Goal: Transaction & Acquisition: Download file/media

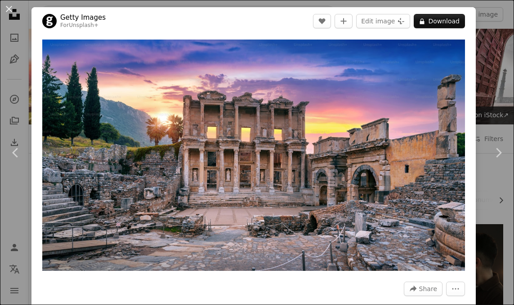
scroll to position [2407, 0]
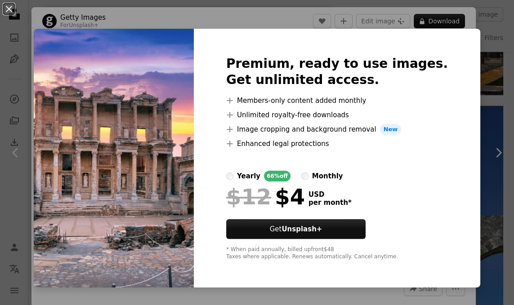
click at [10, 14] on button "An X shape" at bounding box center [9, 9] width 11 height 11
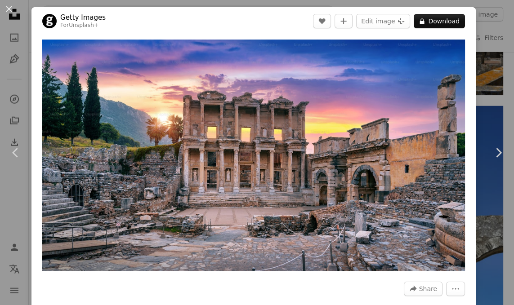
click at [8, 9] on button "An X shape" at bounding box center [9, 9] width 11 height 11
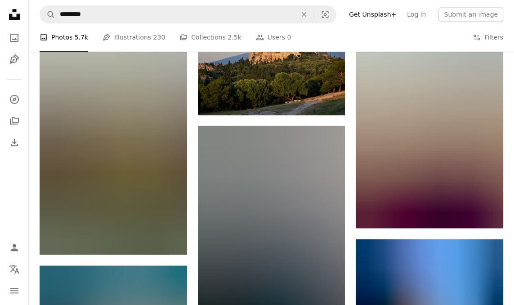
scroll to position [4604, 0]
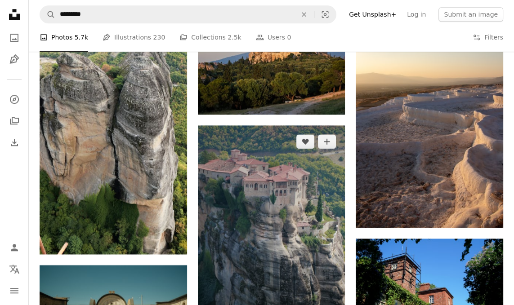
click at [315, 224] on img at bounding box center [271, 256] width 147 height 262
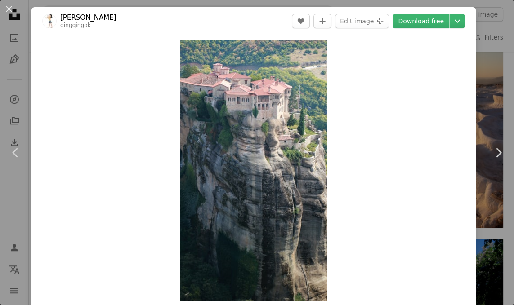
click at [443, 25] on link "Download free" at bounding box center [420, 21] width 57 height 14
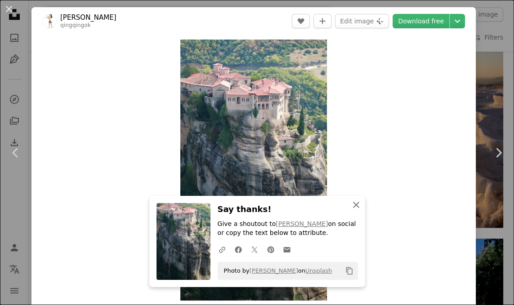
click at [355, 214] on button "An X shape Close" at bounding box center [356, 205] width 18 height 18
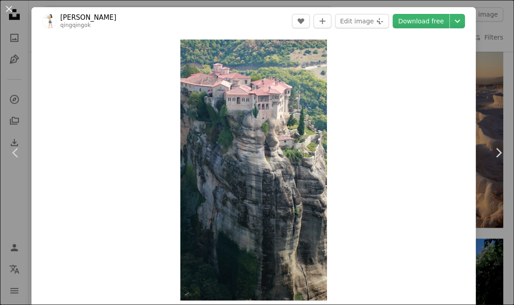
click at [12, 12] on button "An X shape" at bounding box center [9, 9] width 11 height 11
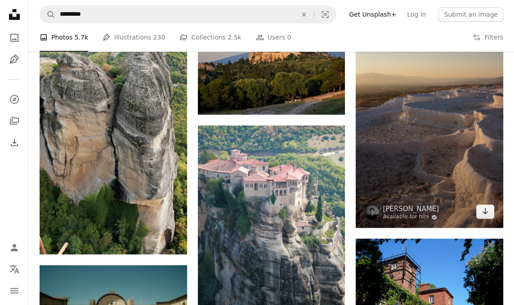
click at [432, 102] on img at bounding box center [428, 96] width 147 height 261
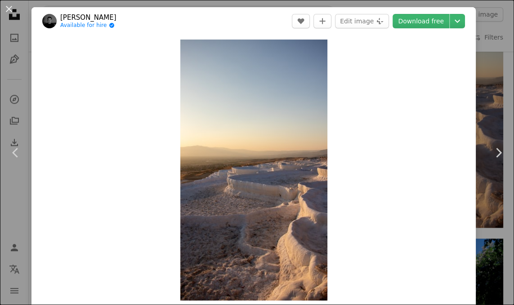
click at [9, 8] on button "An X shape" at bounding box center [9, 9] width 11 height 11
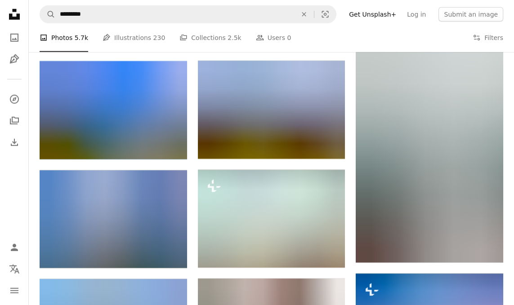
scroll to position [6328, 0]
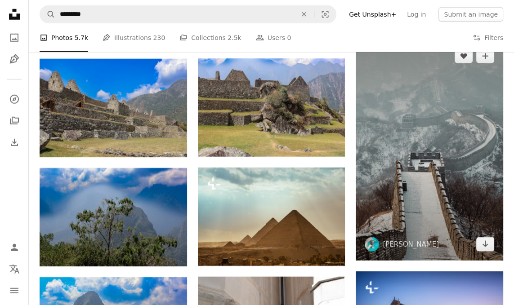
click at [486, 103] on img at bounding box center [428, 150] width 147 height 221
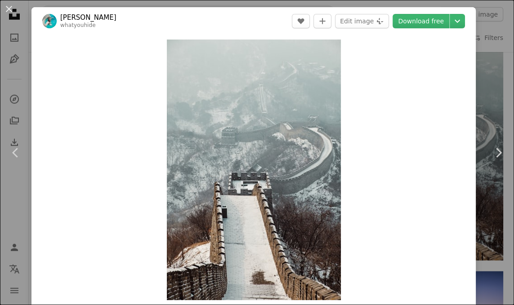
click at [11, 11] on button "An X shape" at bounding box center [9, 9] width 11 height 11
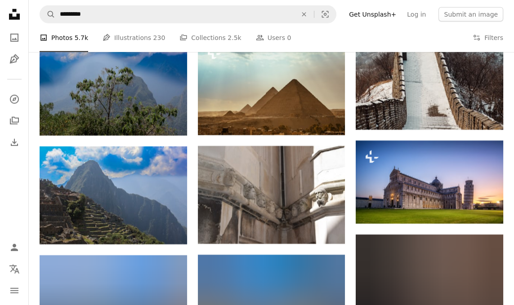
scroll to position [6460, 0]
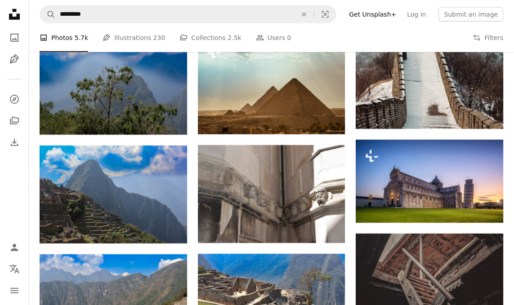
click at [59, 79] on img at bounding box center [113, 85] width 147 height 98
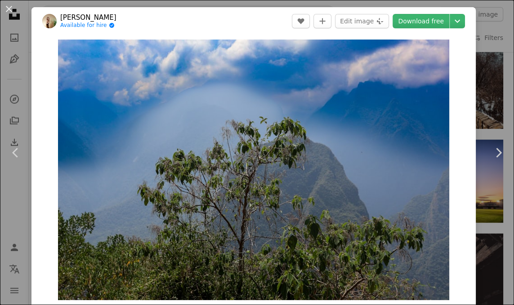
click at [437, 28] on link "Download free" at bounding box center [420, 21] width 57 height 14
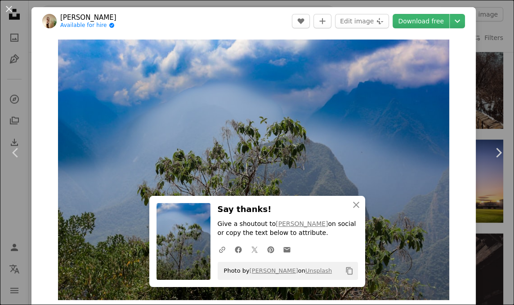
click at [11, 11] on button "An X shape" at bounding box center [9, 9] width 11 height 11
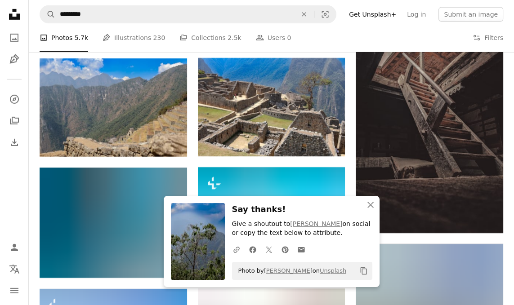
scroll to position [6656, 0]
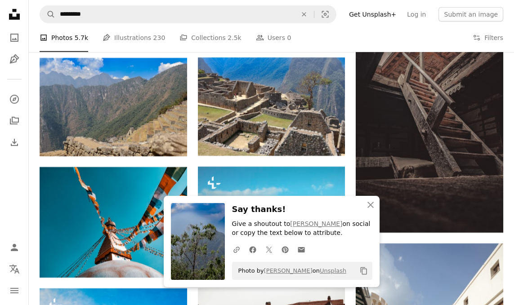
click at [373, 206] on icon "An X shape" at bounding box center [370, 204] width 11 height 11
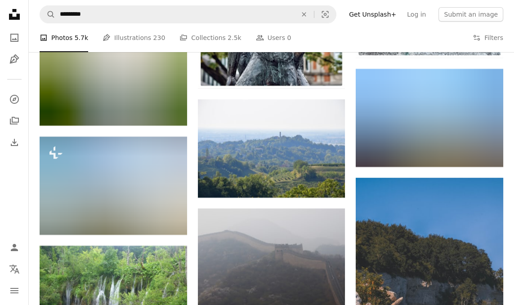
scroll to position [7258, 0]
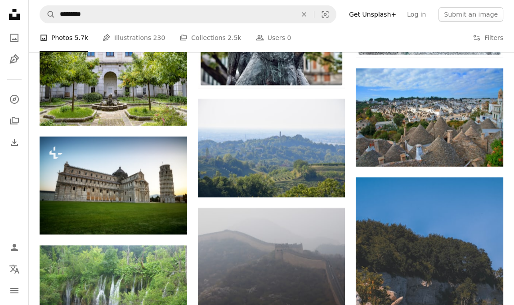
click at [473, 125] on img at bounding box center [428, 117] width 147 height 98
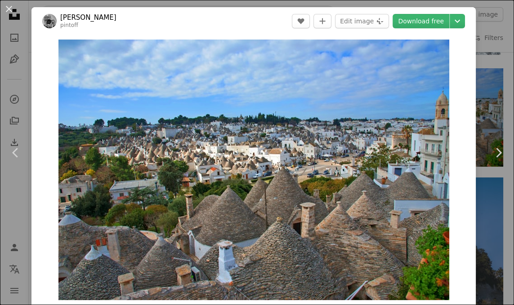
click at [433, 25] on link "Download free" at bounding box center [420, 21] width 57 height 14
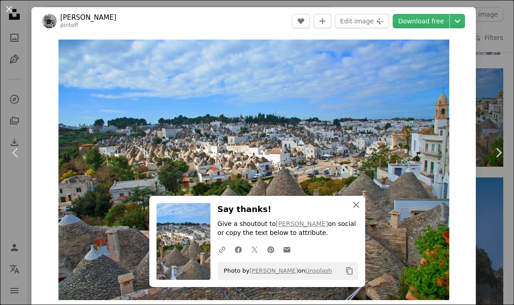
click at [351, 212] on button "An X shape Close" at bounding box center [356, 205] width 18 height 18
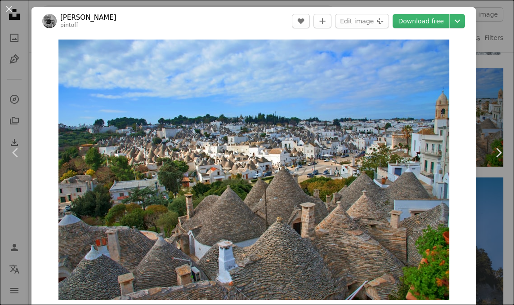
click at [11, 13] on button "An X shape" at bounding box center [9, 9] width 11 height 11
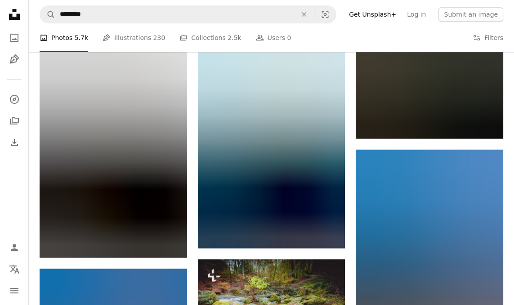
scroll to position [7807, 0]
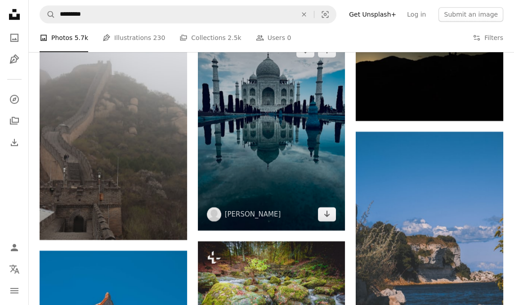
click at [318, 158] on img at bounding box center [271, 132] width 147 height 196
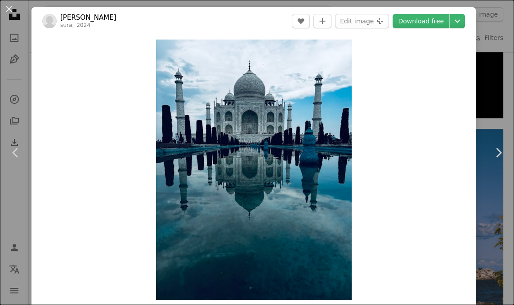
scroll to position [16, 0]
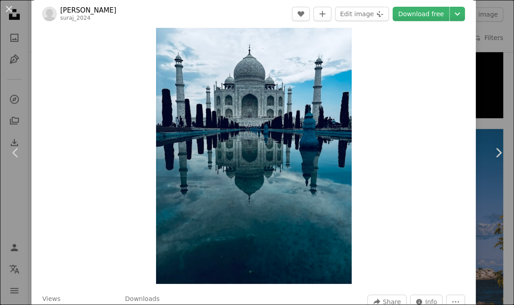
click at [439, 20] on link "Download free" at bounding box center [420, 14] width 57 height 14
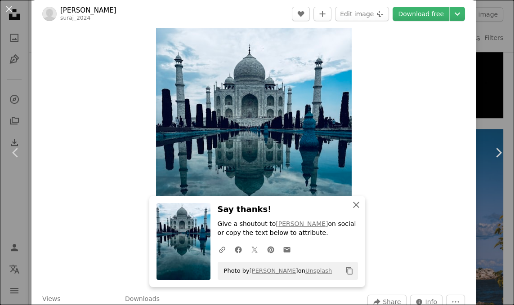
click at [353, 203] on icon "button" at bounding box center [356, 205] width 6 height 6
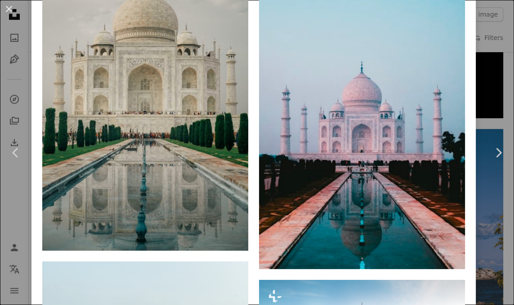
scroll to position [696, 0]
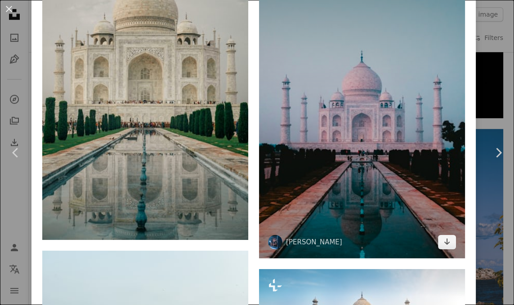
click at [431, 124] on img at bounding box center [362, 104] width 206 height 309
click at [426, 126] on img at bounding box center [362, 104] width 206 height 309
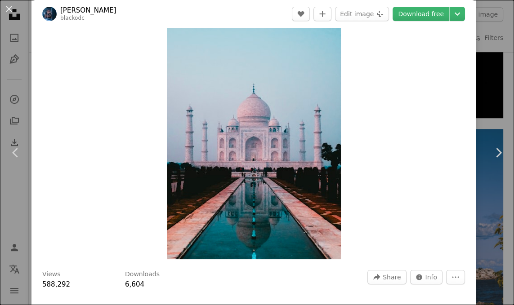
scroll to position [41, 0]
click at [11, 11] on button "An X shape" at bounding box center [9, 9] width 11 height 11
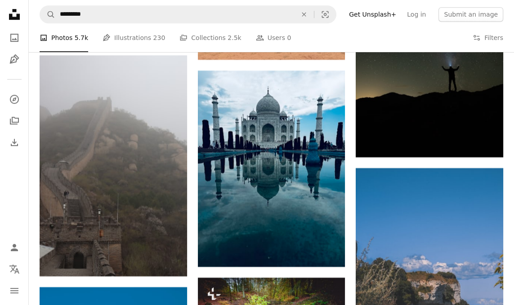
scroll to position [7771, 0]
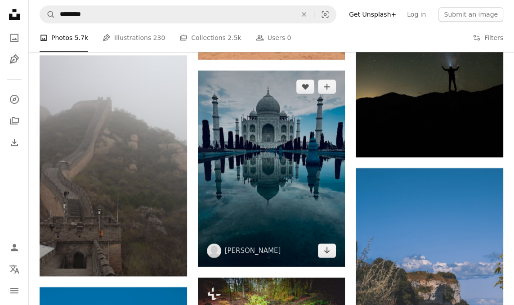
click at [321, 165] on img at bounding box center [271, 169] width 147 height 196
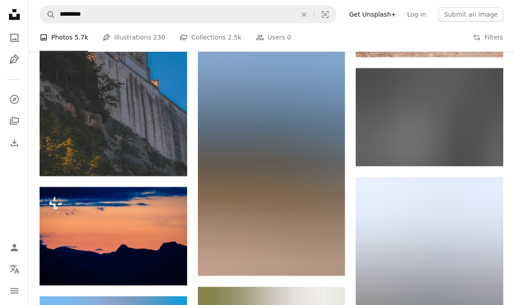
scroll to position [8083, 0]
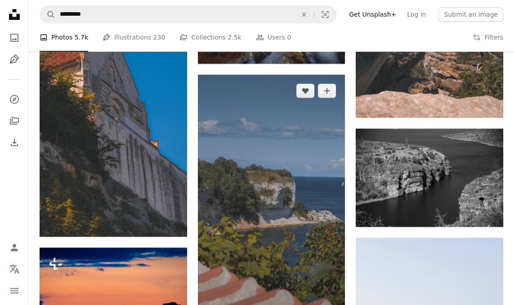
click at [282, 215] on img at bounding box center [271, 205] width 147 height 261
click at [280, 210] on img at bounding box center [271, 205] width 147 height 261
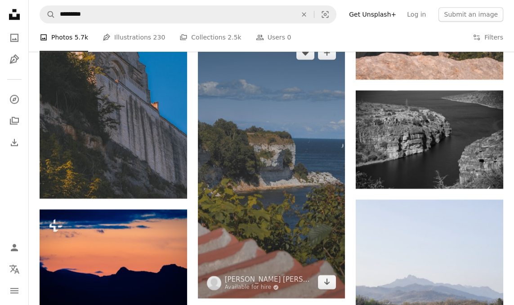
scroll to position [8121, 0]
click at [304, 180] on img at bounding box center [271, 166] width 147 height 261
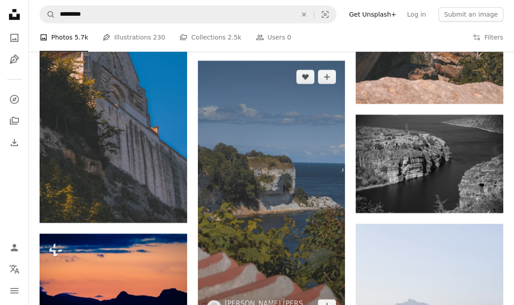
scroll to position [8098, 0]
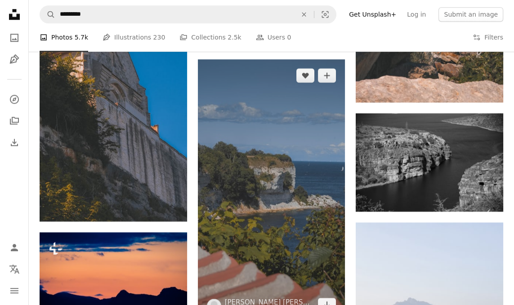
click at [275, 256] on img at bounding box center [271, 189] width 147 height 261
click at [300, 256] on img at bounding box center [271, 189] width 147 height 261
click at [325, 299] on icon "Arrow pointing down" at bounding box center [326, 304] width 7 height 11
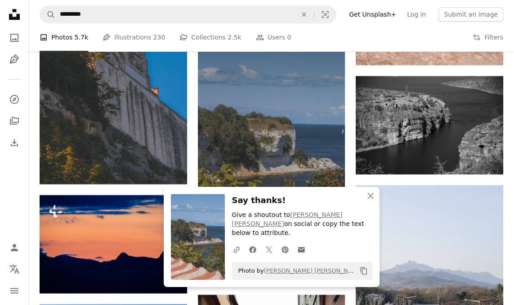
scroll to position [8141, 0]
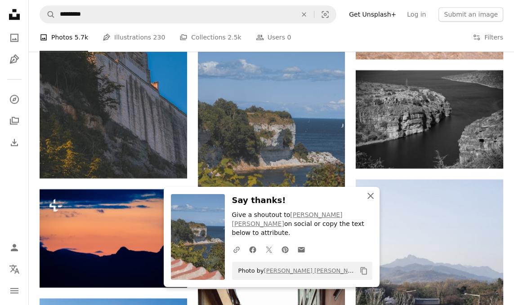
click at [371, 201] on icon "An X shape" at bounding box center [370, 196] width 11 height 11
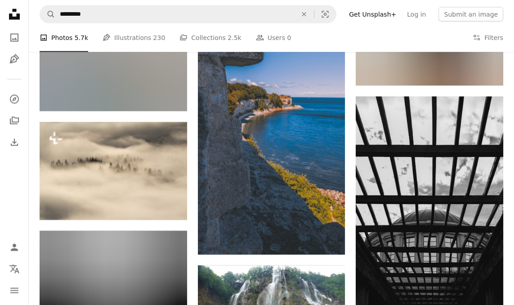
scroll to position [9436, 0]
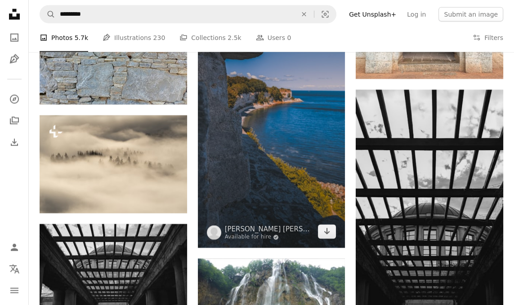
click at [259, 155] on img at bounding box center [271, 117] width 147 height 261
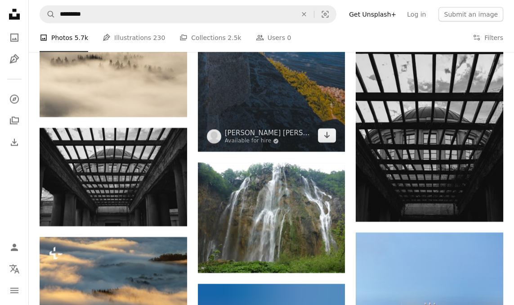
scroll to position [9533, 0]
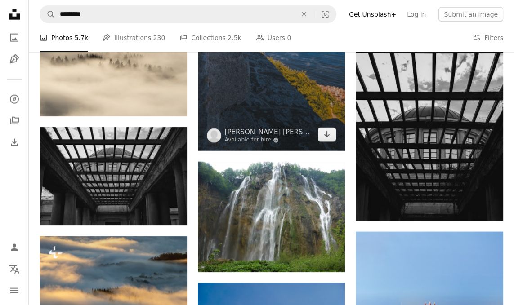
click at [274, 86] on img at bounding box center [271, 19] width 147 height 261
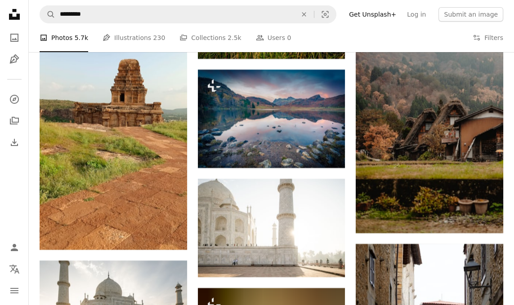
scroll to position [10688, 0]
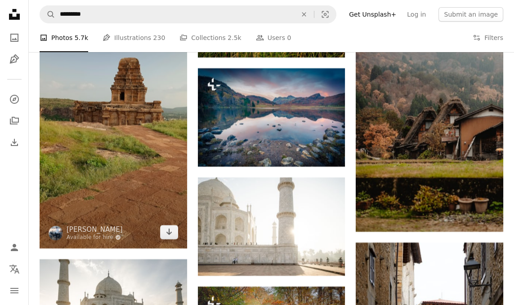
click at [56, 155] on img at bounding box center [113, 117] width 147 height 261
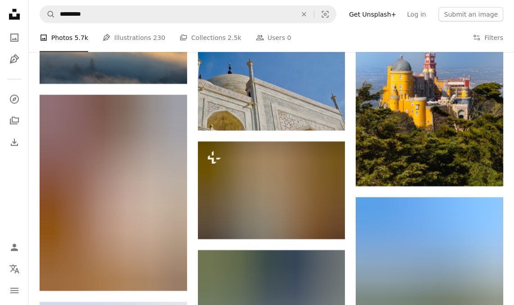
scroll to position [9389, 0]
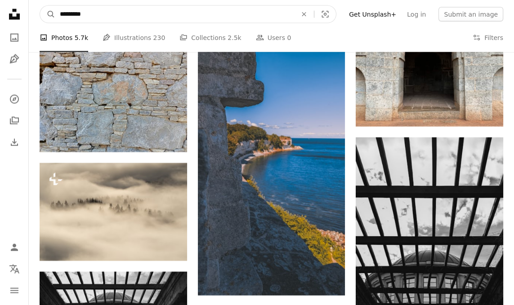
click at [86, 18] on input "*********" at bounding box center [174, 14] width 239 height 17
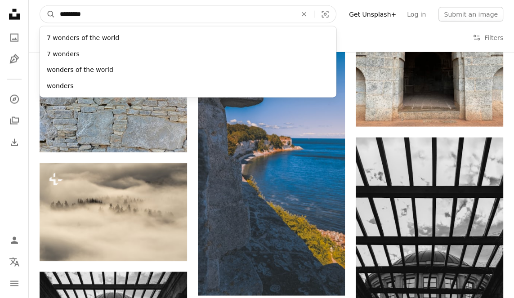
click at [314, 15] on icon "An X shape" at bounding box center [304, 14] width 20 height 7
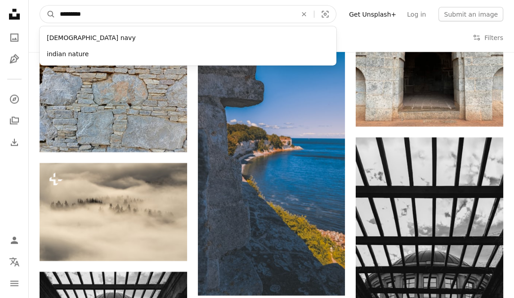
type input "*********"
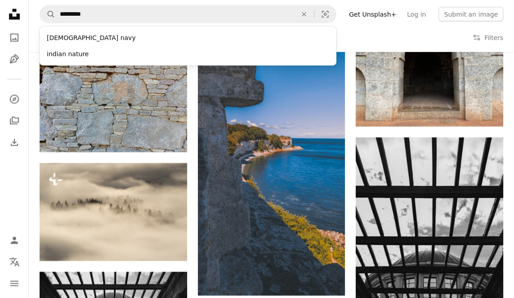
click at [67, 53] on div "indian nature" at bounding box center [188, 54] width 297 height 16
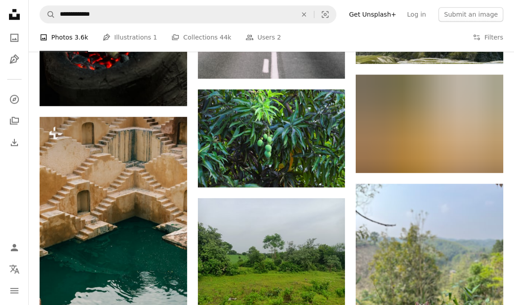
scroll to position [794, 0]
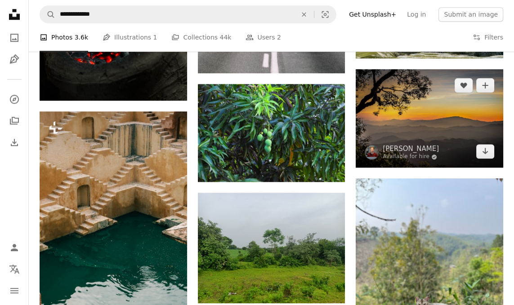
click at [465, 123] on img at bounding box center [428, 118] width 147 height 98
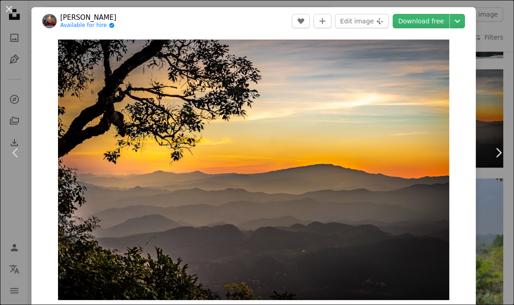
click at [9, 12] on button "An X shape" at bounding box center [9, 9] width 11 height 11
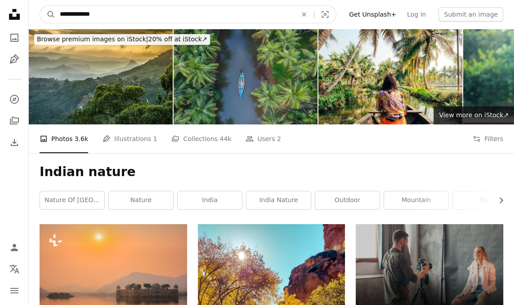
click at [314, 16] on icon "An X shape" at bounding box center [304, 14] width 20 height 7
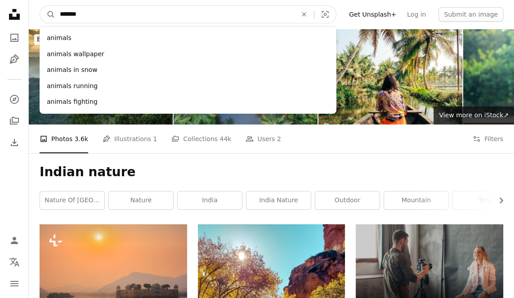
type input "*******"
click at [40, 6] on button "A magnifying glass" at bounding box center [47, 14] width 15 height 17
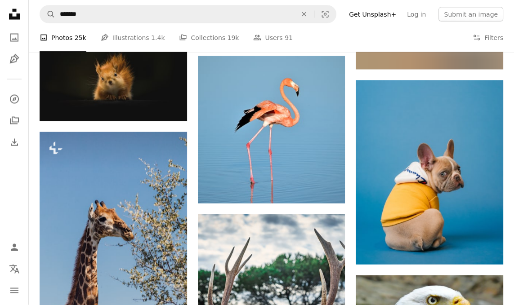
scroll to position [1803, 0]
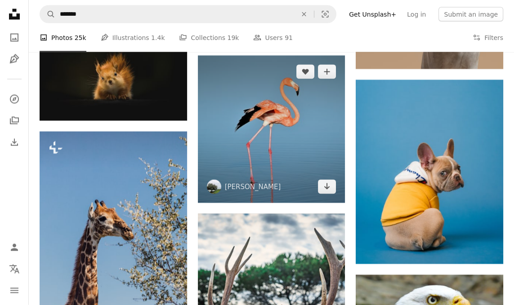
click at [269, 172] on img at bounding box center [271, 129] width 147 height 147
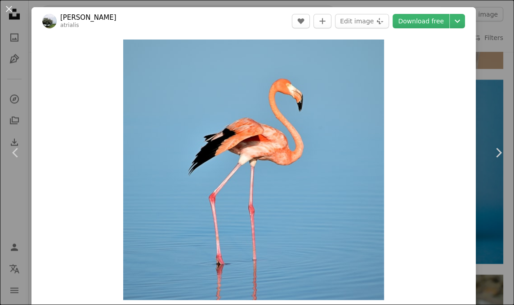
click at [11, 13] on button "An X shape" at bounding box center [9, 9] width 11 height 11
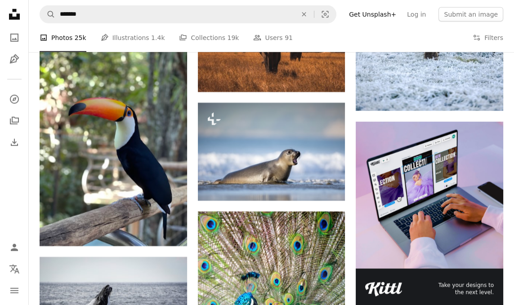
scroll to position [2757, 0]
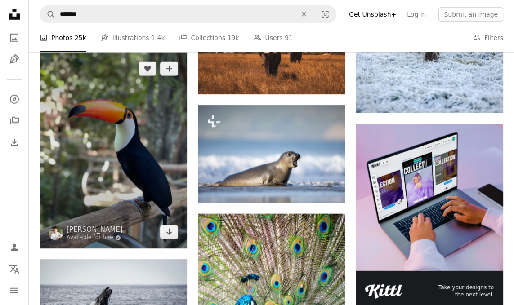
click at [68, 121] on img at bounding box center [113, 151] width 147 height 196
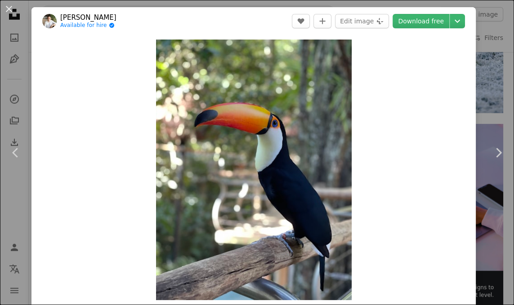
click at [11, 12] on button "An X shape" at bounding box center [9, 9] width 11 height 11
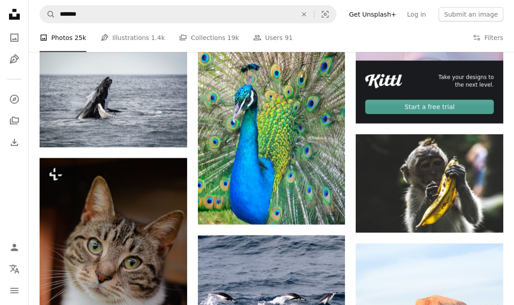
scroll to position [2970, 0]
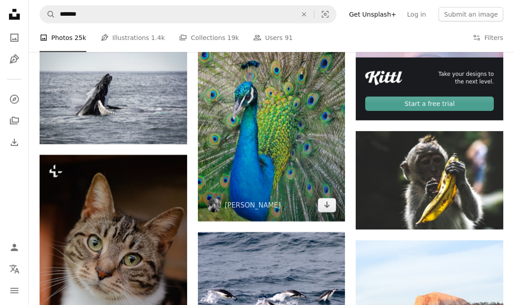
click at [261, 137] on img at bounding box center [271, 110] width 147 height 221
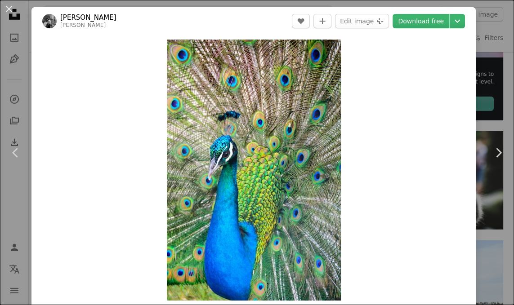
click at [9, 11] on button "An X shape" at bounding box center [9, 9] width 11 height 11
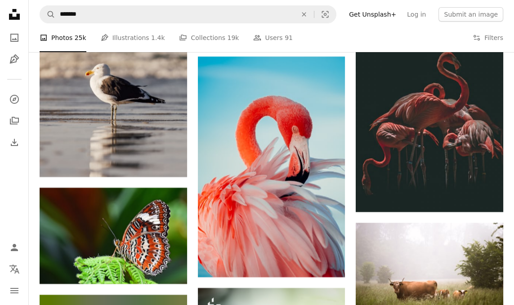
scroll to position [3596, 0]
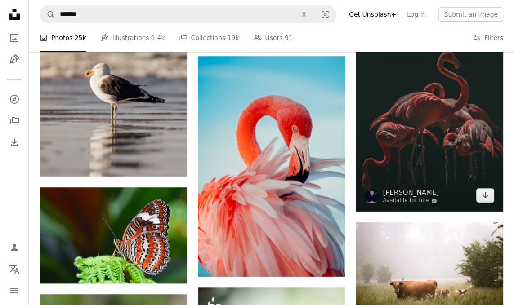
click at [483, 101] on img at bounding box center [428, 94] width 147 height 235
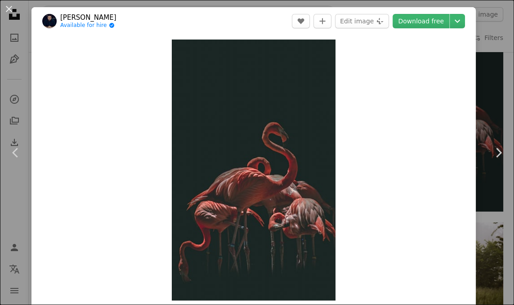
click at [446, 22] on link "Download free" at bounding box center [420, 21] width 57 height 14
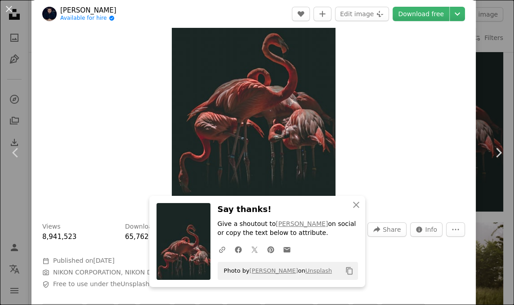
scroll to position [89, 0]
click at [12, 9] on button "An X shape" at bounding box center [9, 9] width 11 height 11
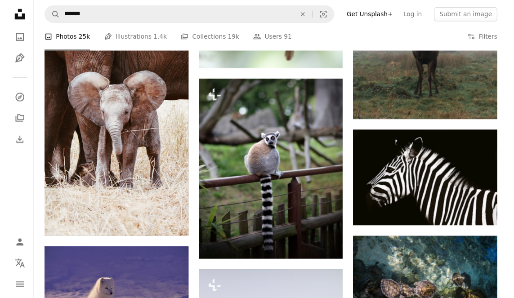
scroll to position [3980, 0]
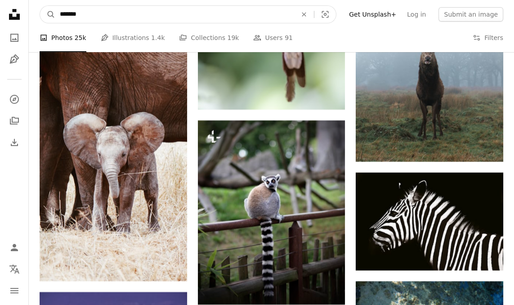
click at [335, 14] on icon "Visual search" at bounding box center [325, 14] width 22 height 9
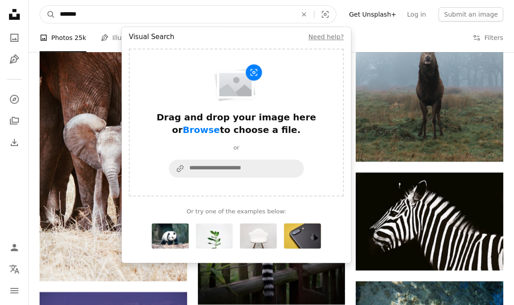
click at [306, 15] on icon "Find visuals sitewide" at bounding box center [303, 14] width 4 height 4
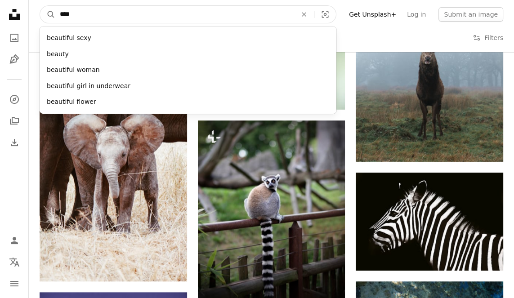
type input "****"
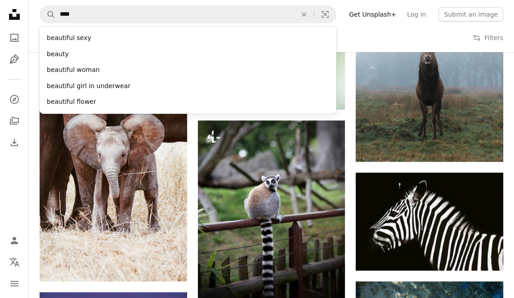
click at [66, 107] on div "beautiful flower" at bounding box center [188, 102] width 297 height 16
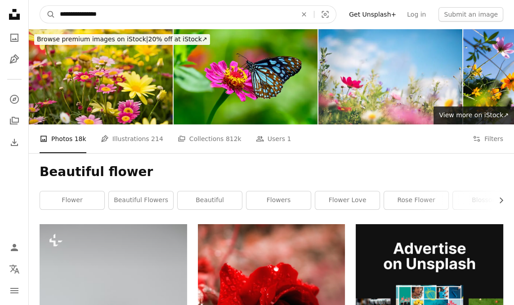
click at [114, 12] on input "**********" at bounding box center [174, 14] width 239 height 17
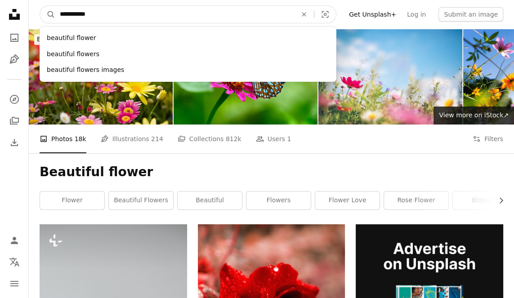
type input "*********"
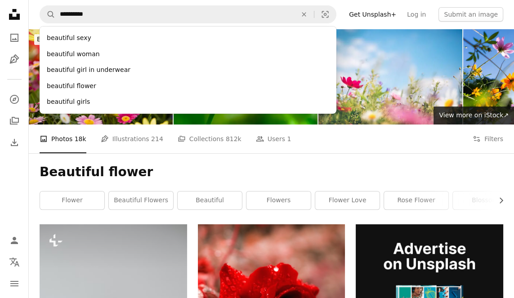
click at [60, 68] on div "beautiful girl in underwear" at bounding box center [188, 70] width 297 height 16
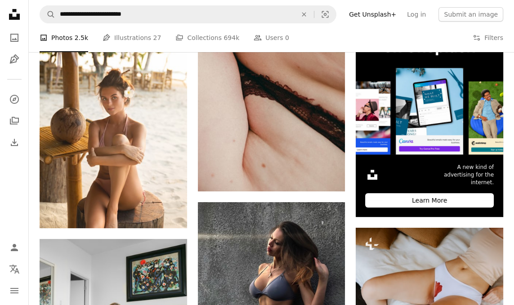
scroll to position [217, 0]
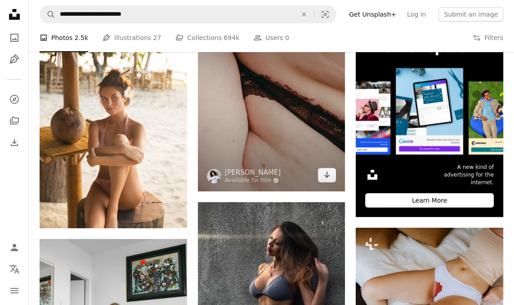
click at [304, 150] on img at bounding box center [271, 99] width 147 height 184
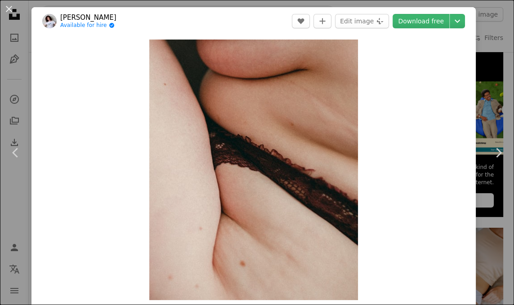
click at [12, 12] on button "An X shape" at bounding box center [9, 9] width 11 height 11
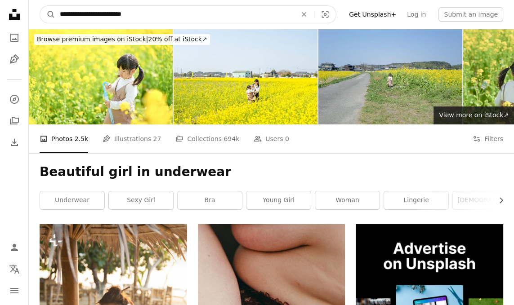
click at [133, 17] on input "**********" at bounding box center [174, 14] width 239 height 17
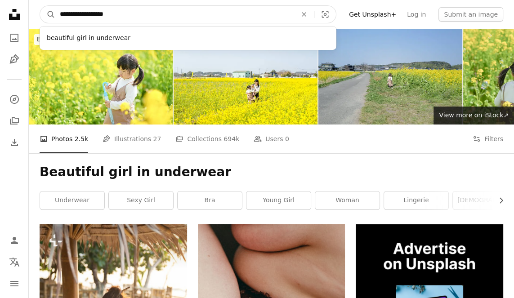
type input "**********"
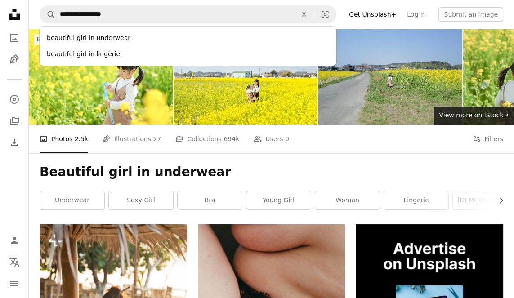
click at [79, 55] on div "beautiful girl in lingerie" at bounding box center [188, 54] width 297 height 16
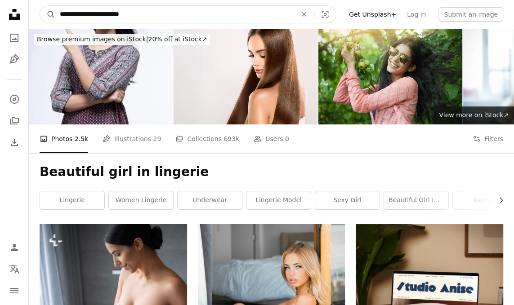
click at [132, 17] on input "**********" at bounding box center [174, 14] width 239 height 17
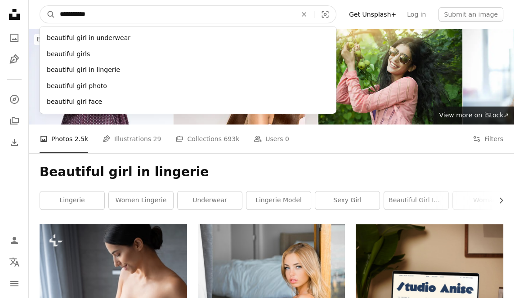
type input "*********"
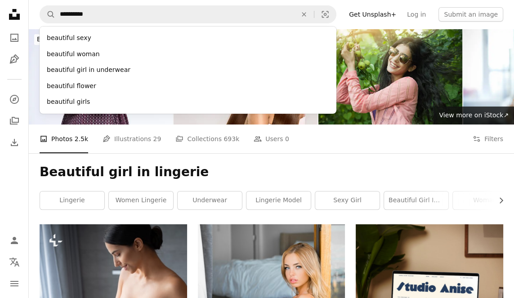
click at [61, 43] on div "beautiful sexy" at bounding box center [188, 38] width 297 height 16
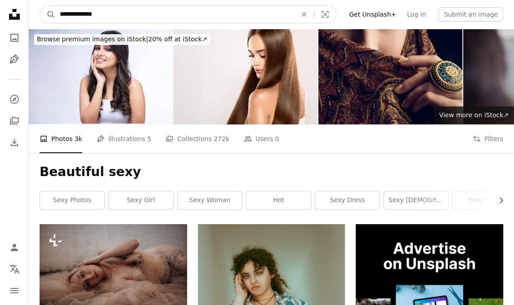
click at [107, 16] on input "**********" at bounding box center [174, 14] width 239 height 17
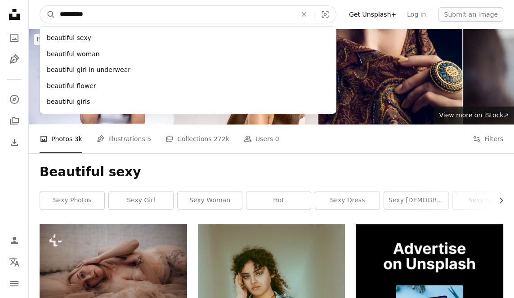
type input "*********"
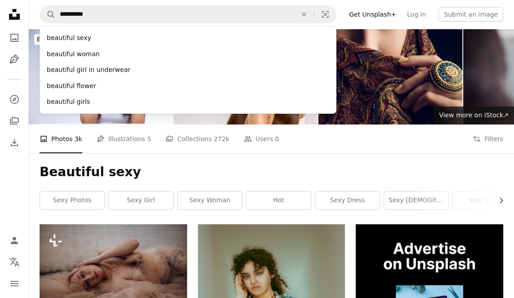
click at [62, 84] on div "beautiful flower" at bounding box center [188, 86] width 297 height 16
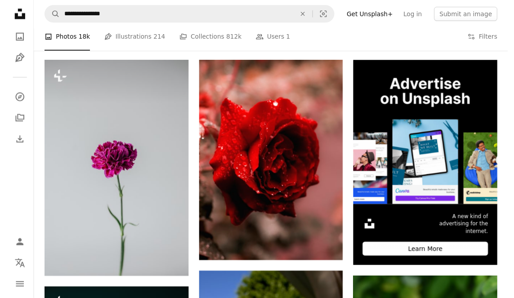
scroll to position [143, 0]
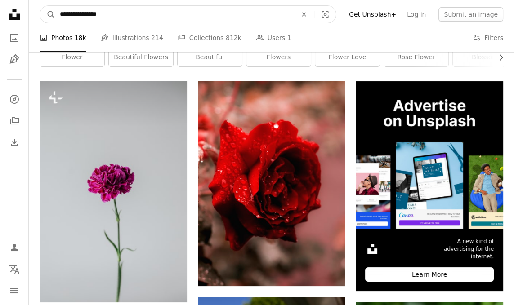
click at [306, 14] on icon "Find visuals sitewide" at bounding box center [303, 14] width 4 height 4
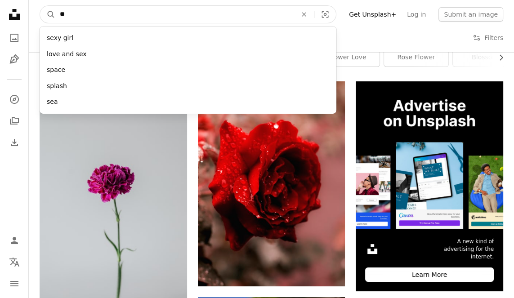
type input "***"
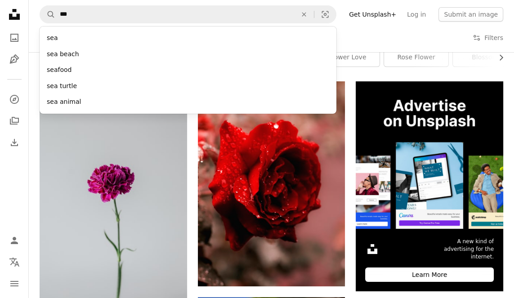
click at [57, 55] on div "sea beach" at bounding box center [188, 54] width 297 height 16
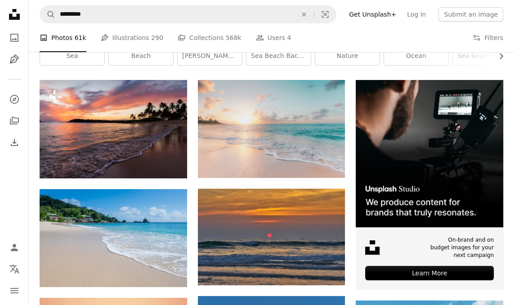
scroll to position [145, 0]
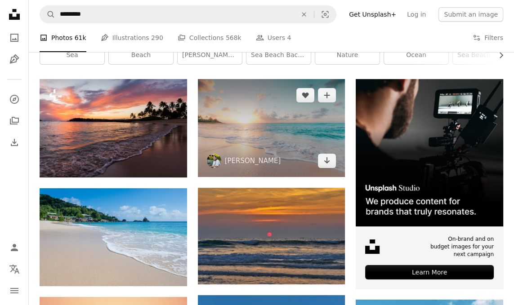
click at [296, 130] on img at bounding box center [271, 128] width 147 height 98
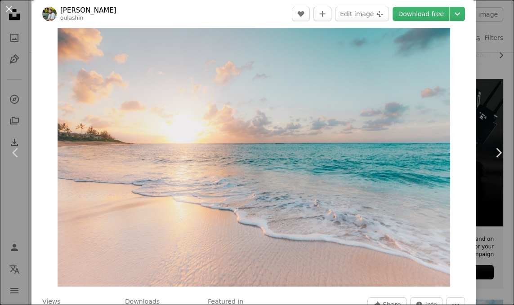
scroll to position [13, 0]
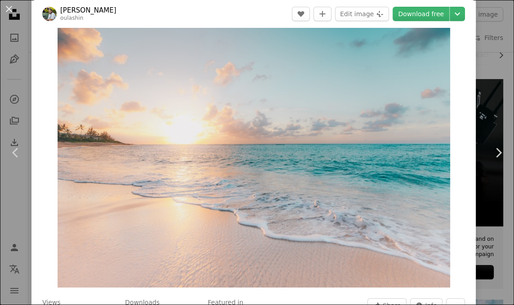
click at [11, 13] on button "An X shape" at bounding box center [9, 9] width 11 height 11
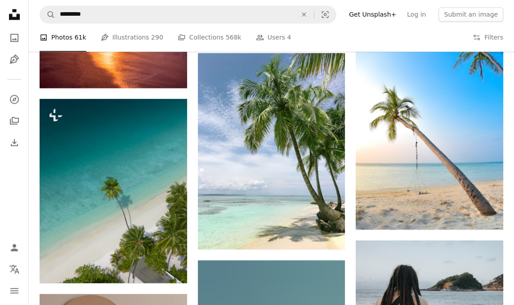
scroll to position [1356, 0]
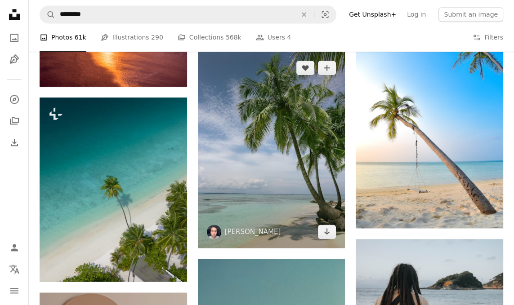
click at [324, 171] on img at bounding box center [271, 150] width 147 height 196
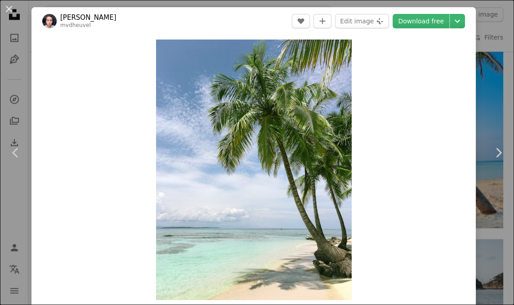
click at [12, 11] on button "An X shape" at bounding box center [9, 9] width 11 height 11
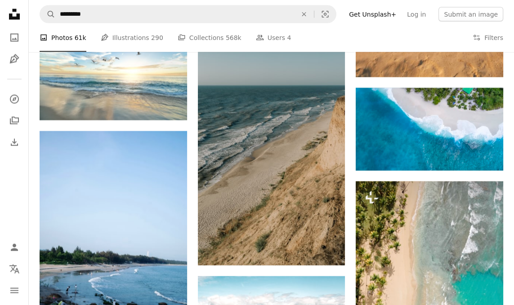
scroll to position [2078, 0]
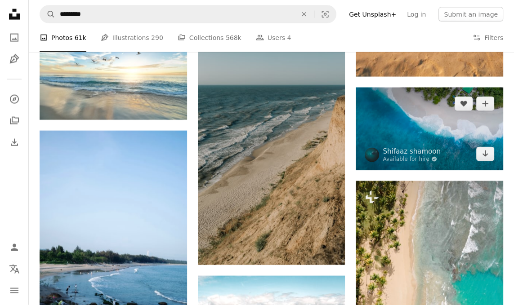
click at [458, 117] on img at bounding box center [428, 129] width 147 height 83
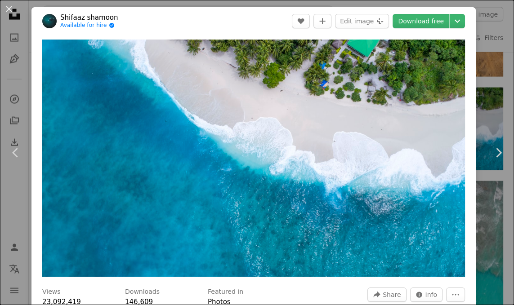
click at [439, 23] on link "Download free" at bounding box center [420, 21] width 57 height 14
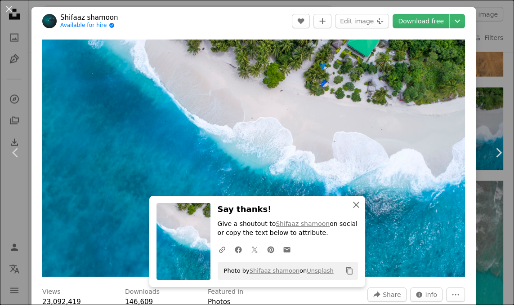
click at [358, 210] on icon "An X shape" at bounding box center [355, 204] width 11 height 11
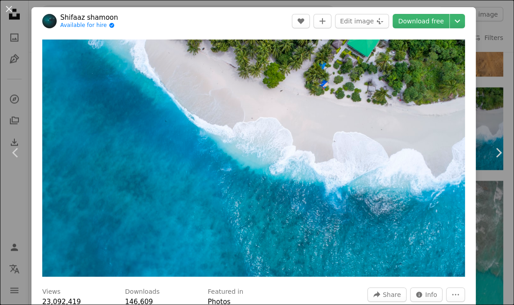
click at [10, 8] on button "An X shape" at bounding box center [9, 9] width 11 height 11
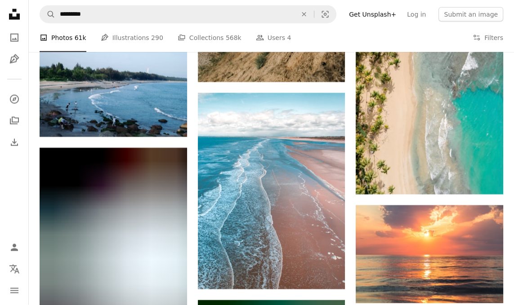
scroll to position [2261, 0]
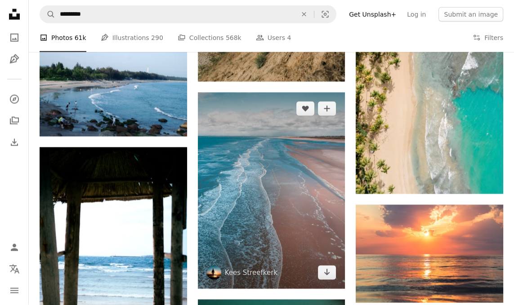
click at [297, 197] on img at bounding box center [271, 191] width 147 height 196
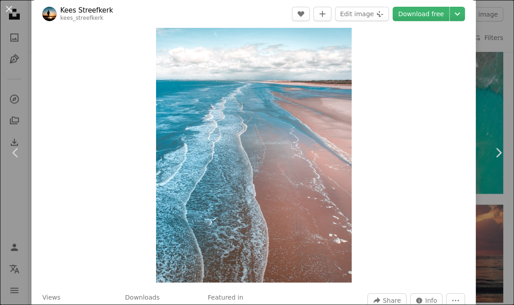
scroll to position [12, 0]
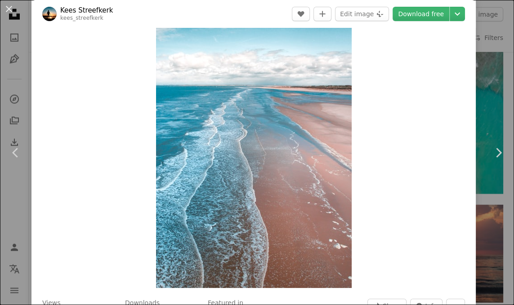
click at [440, 19] on link "Download free" at bounding box center [420, 14] width 57 height 14
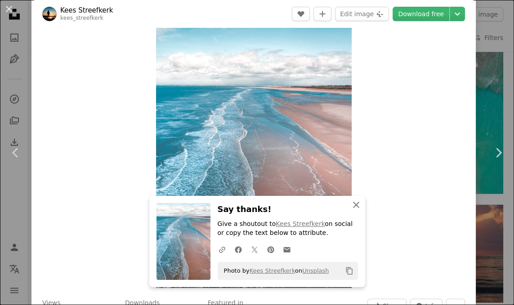
click at [359, 198] on button "An X shape Close" at bounding box center [356, 205] width 18 height 18
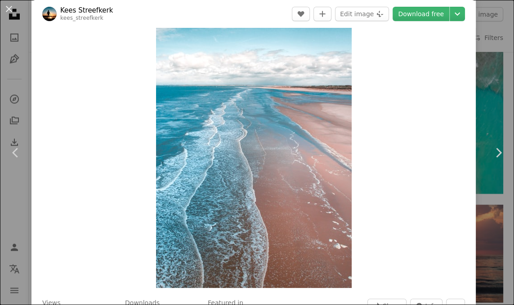
click at [10, 9] on button "An X shape" at bounding box center [9, 9] width 11 height 11
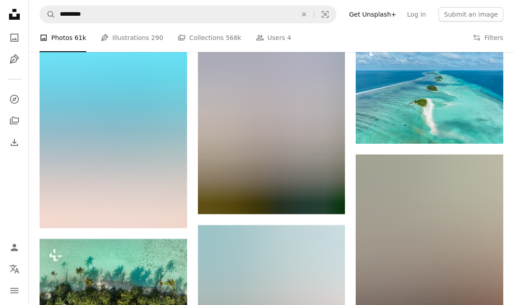
scroll to position [3187, 0]
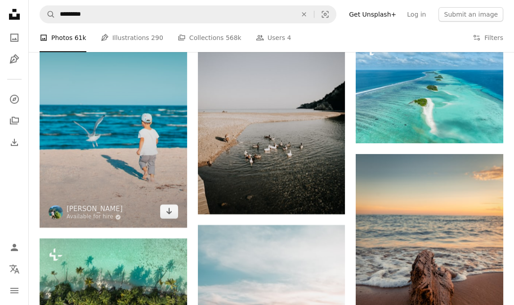
click at [60, 109] on img at bounding box center [113, 117] width 147 height 221
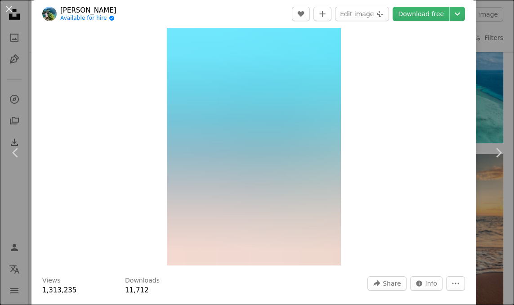
scroll to position [33, 0]
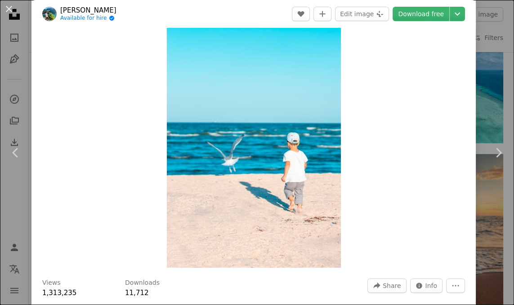
click at [430, 18] on link "Download free" at bounding box center [420, 14] width 57 height 14
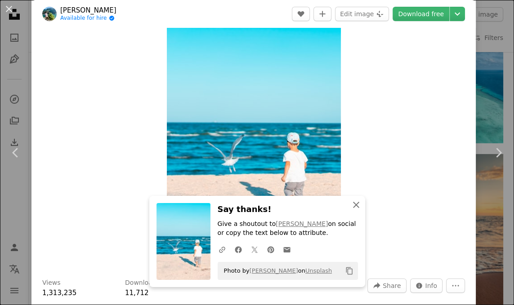
click at [356, 204] on icon "button" at bounding box center [356, 205] width 6 height 6
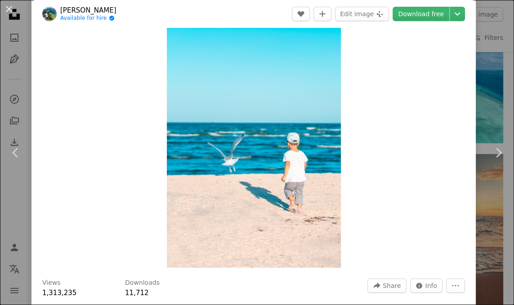
click at [11, 8] on button "An X shape" at bounding box center [9, 9] width 11 height 11
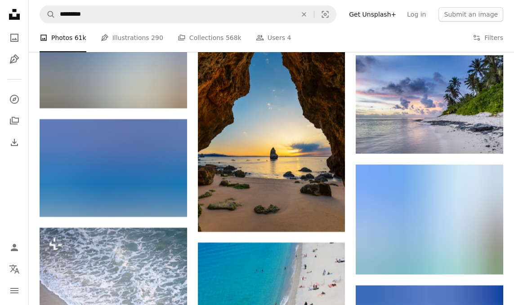
scroll to position [3634, 0]
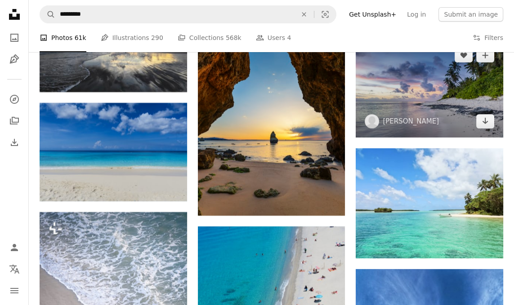
click at [463, 121] on img at bounding box center [428, 88] width 147 height 98
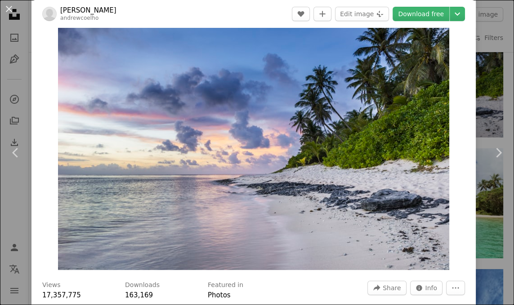
scroll to position [30, 0]
click at [443, 18] on link "Download free" at bounding box center [420, 14] width 57 height 14
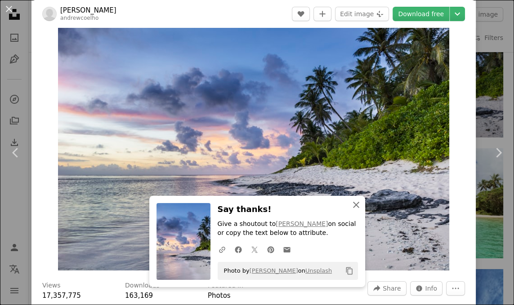
click at [358, 204] on icon "An X shape" at bounding box center [355, 204] width 11 height 11
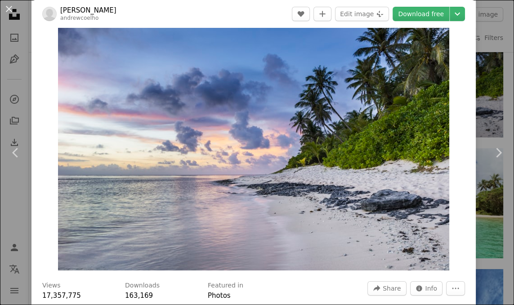
click at [10, 13] on button "An X shape" at bounding box center [9, 9] width 11 height 11
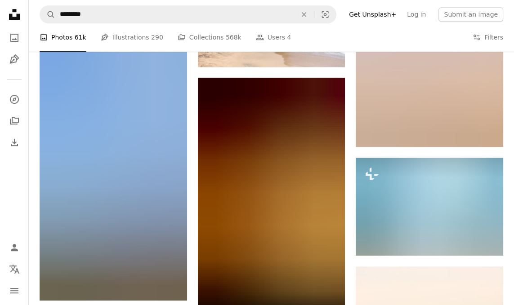
scroll to position [4441, 0]
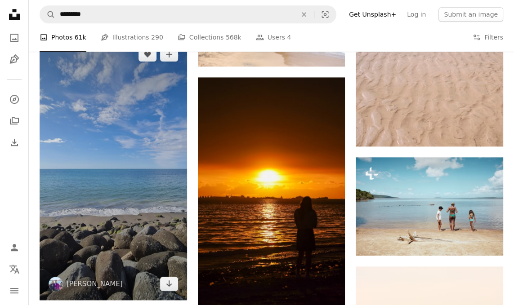
click at [66, 123] on img at bounding box center [113, 168] width 147 height 261
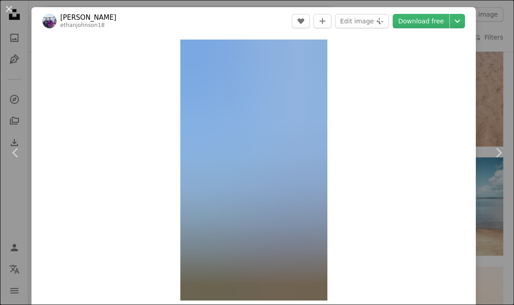
scroll to position [31, 0]
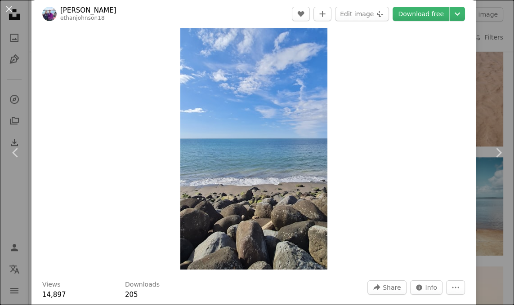
click at [441, 15] on link "Download free" at bounding box center [420, 14] width 57 height 14
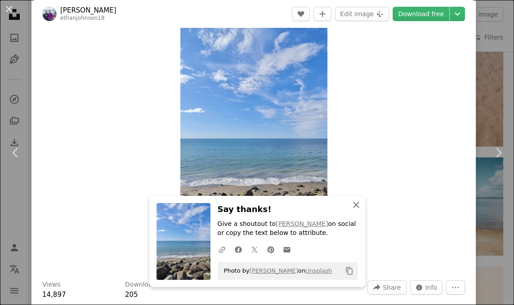
click at [363, 200] on button "An X shape Close" at bounding box center [356, 205] width 18 height 18
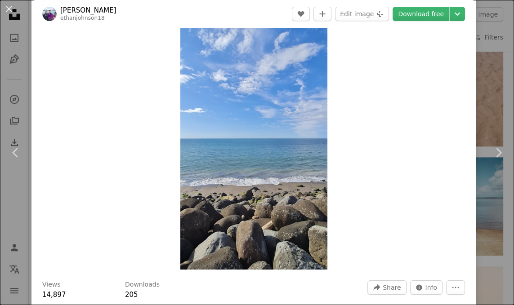
click at [9, 12] on button "An X shape" at bounding box center [9, 9] width 11 height 11
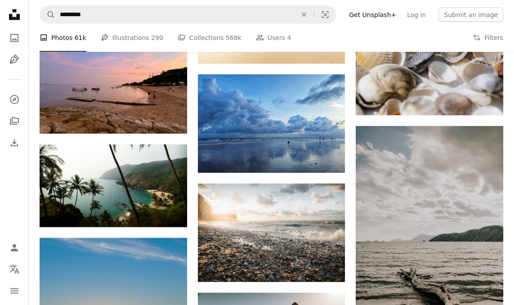
scroll to position [5395, 0]
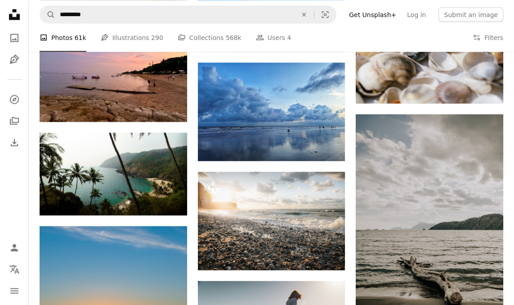
click at [227, 124] on img at bounding box center [271, 112] width 147 height 98
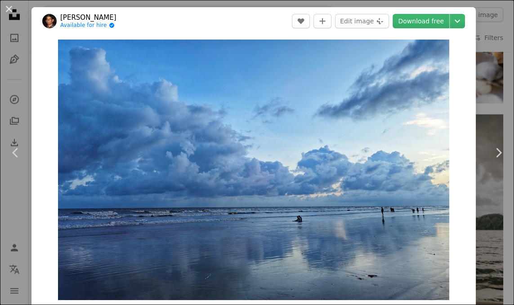
scroll to position [27, 0]
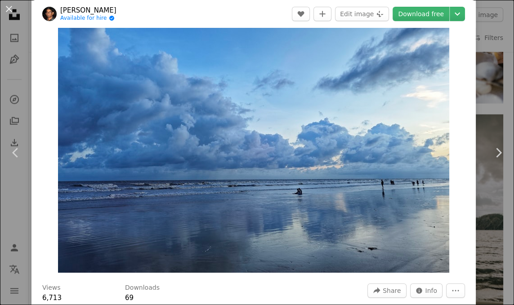
click at [440, 13] on link "Download free" at bounding box center [420, 14] width 57 height 14
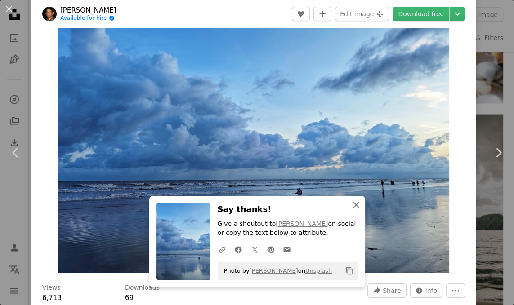
click at [354, 204] on icon "button" at bounding box center [356, 205] width 6 height 6
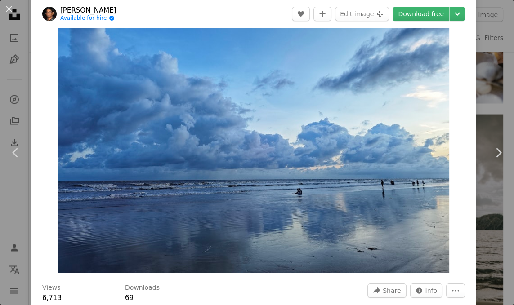
click at [9, 9] on button "An X shape" at bounding box center [9, 9] width 11 height 11
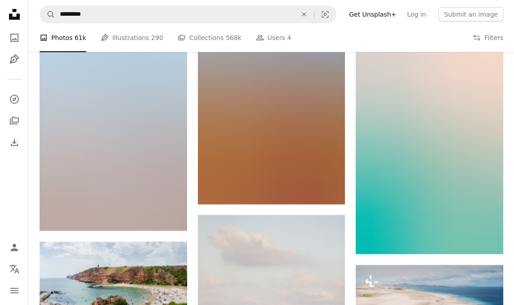
scroll to position [6846, 0]
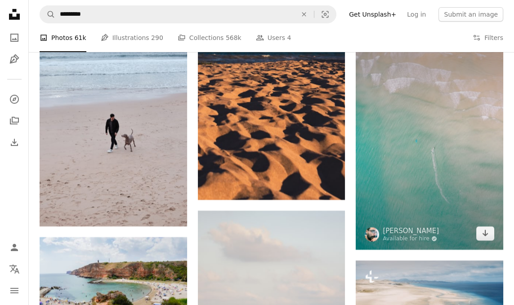
click at [449, 222] on img at bounding box center [428, 139] width 147 height 221
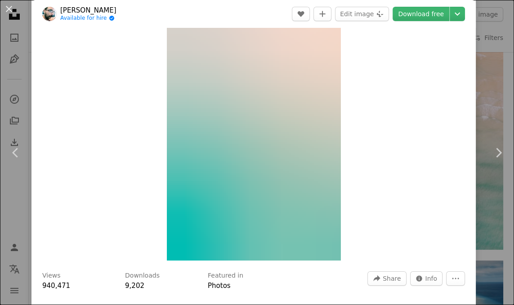
scroll to position [52, 0]
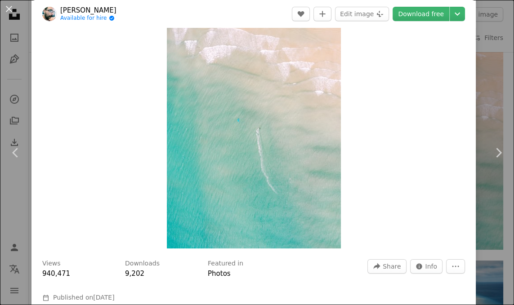
click at [14, 4] on button "An X shape" at bounding box center [9, 9] width 11 height 11
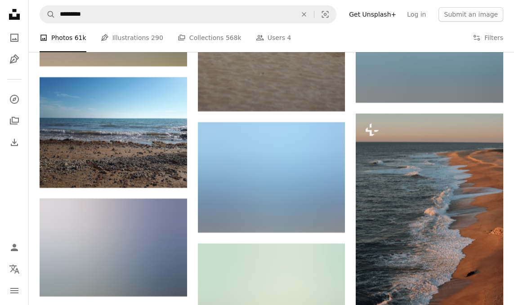
scroll to position [7235, 0]
